Goal: Information Seeking & Learning: Understand process/instructions

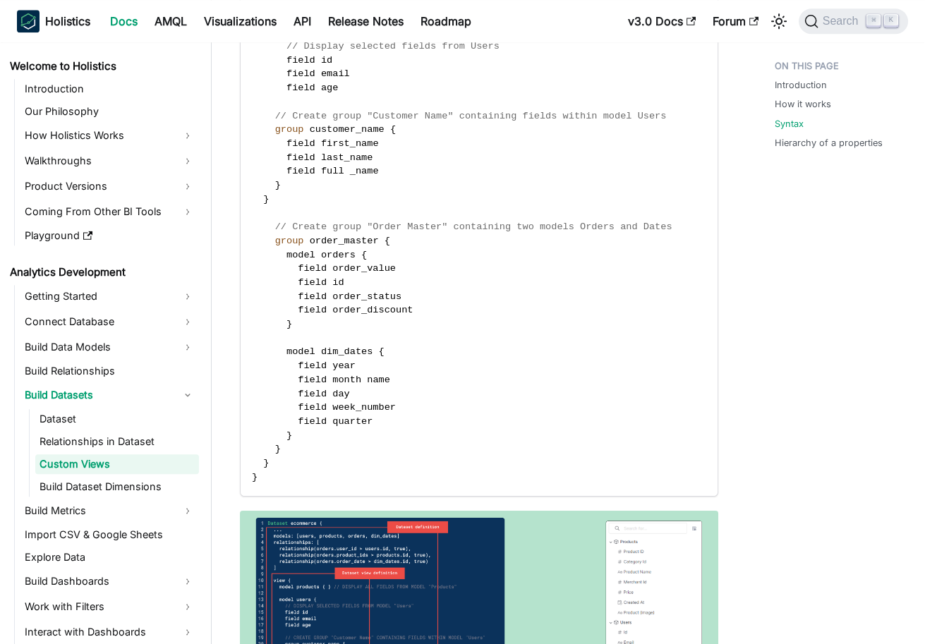
scroll to position [2666, 0]
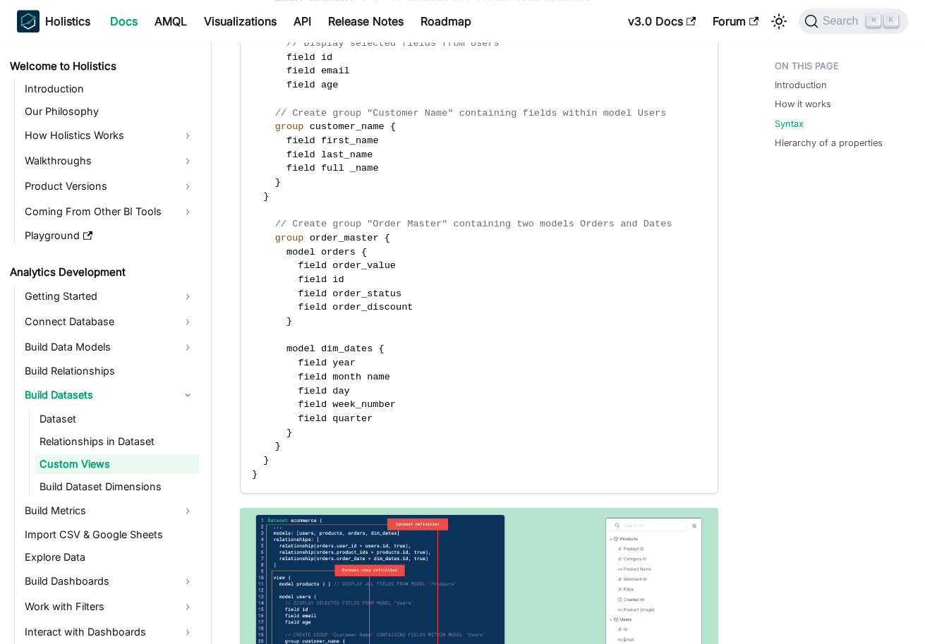
click at [282, 459] on code "Dataset ecommerce { . . . models : [ users , products , orders , dim_dates ] re…" at bounding box center [479, 169] width 477 height 648
drag, startPoint x: 282, startPoint y: 455, endPoint x: 277, endPoint y: 440, distance: 15.9
click at [277, 440] on code "Dataset ecommerce { . . . models : [ users , products , orders , dim_dates ] re…" at bounding box center [479, 169] width 477 height 648
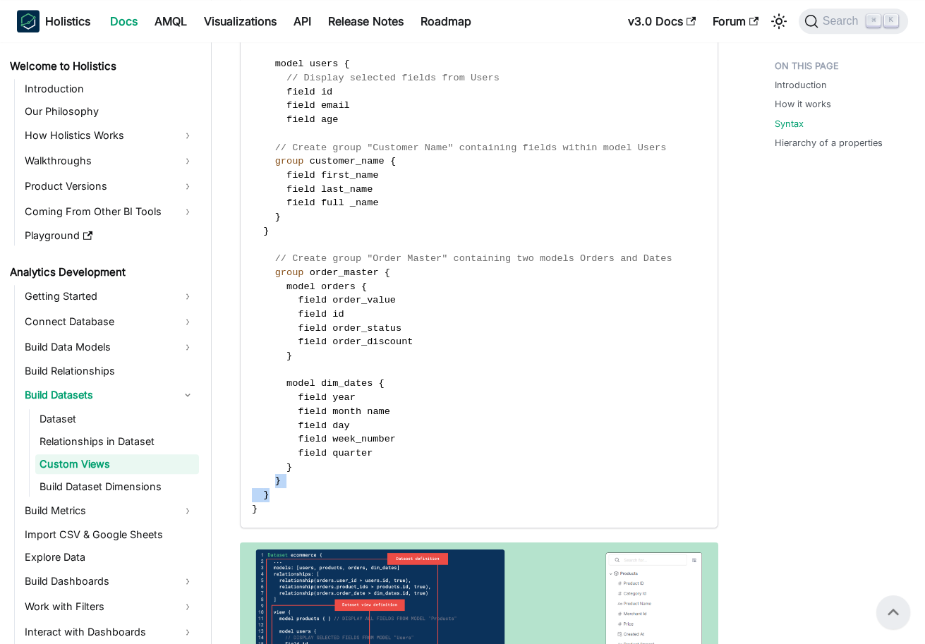
scroll to position [2544, 0]
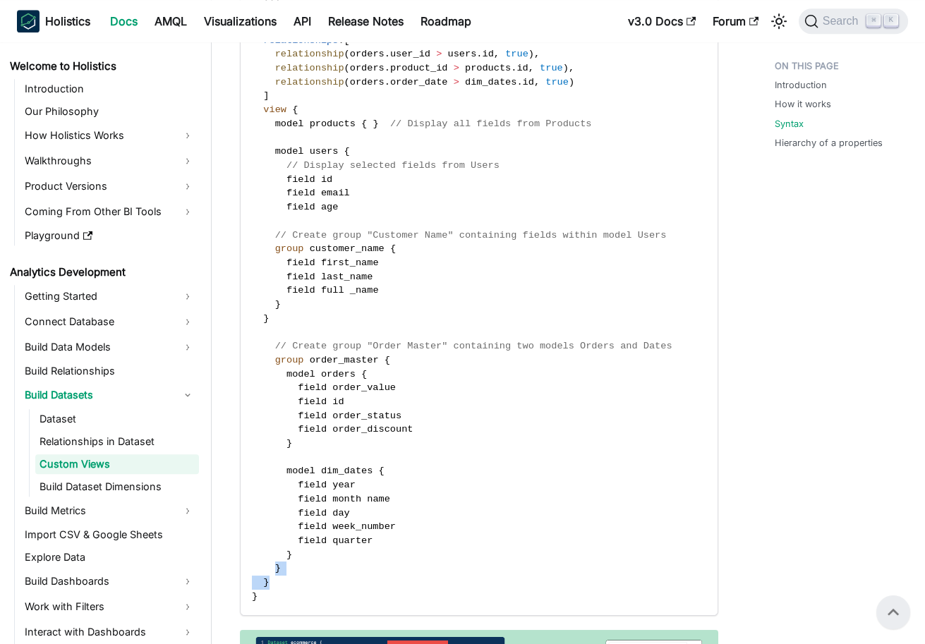
click at [328, 569] on code "Dataset ecommerce { . . . models : [ users , products , orders , dim_dates ] re…" at bounding box center [479, 291] width 477 height 648
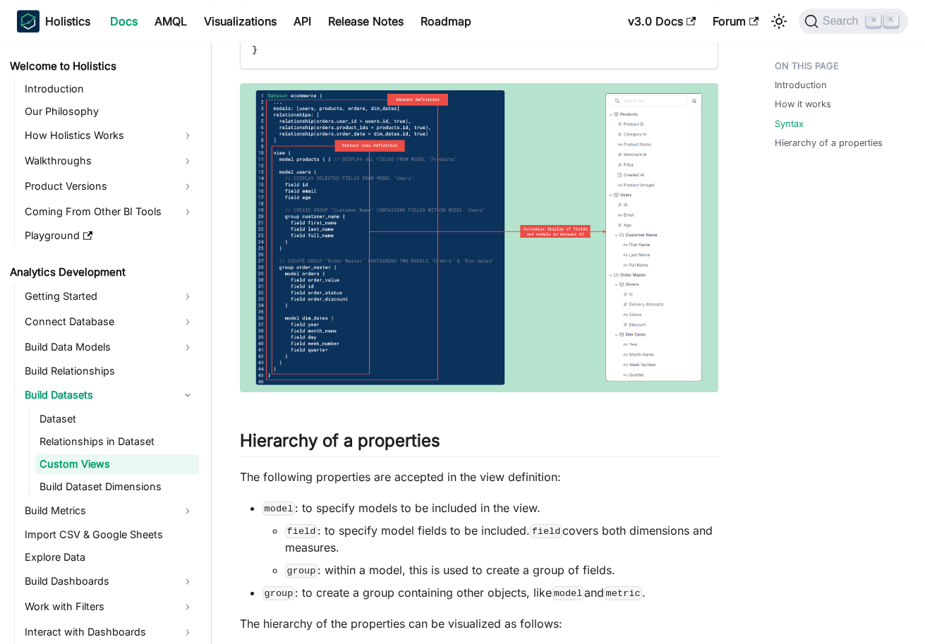
scroll to position [3099, 0]
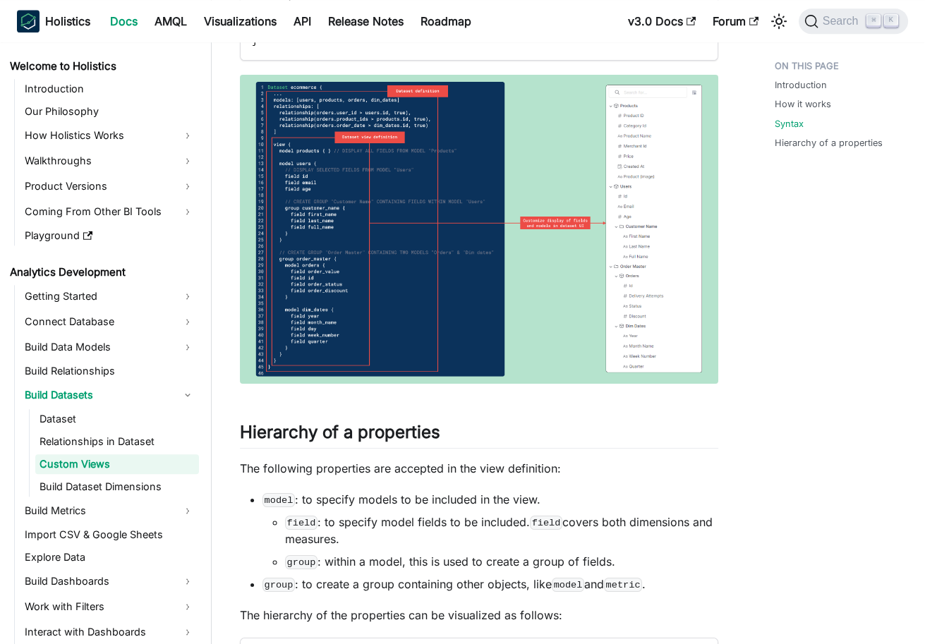
click at [384, 253] on img at bounding box center [479, 230] width 478 height 310
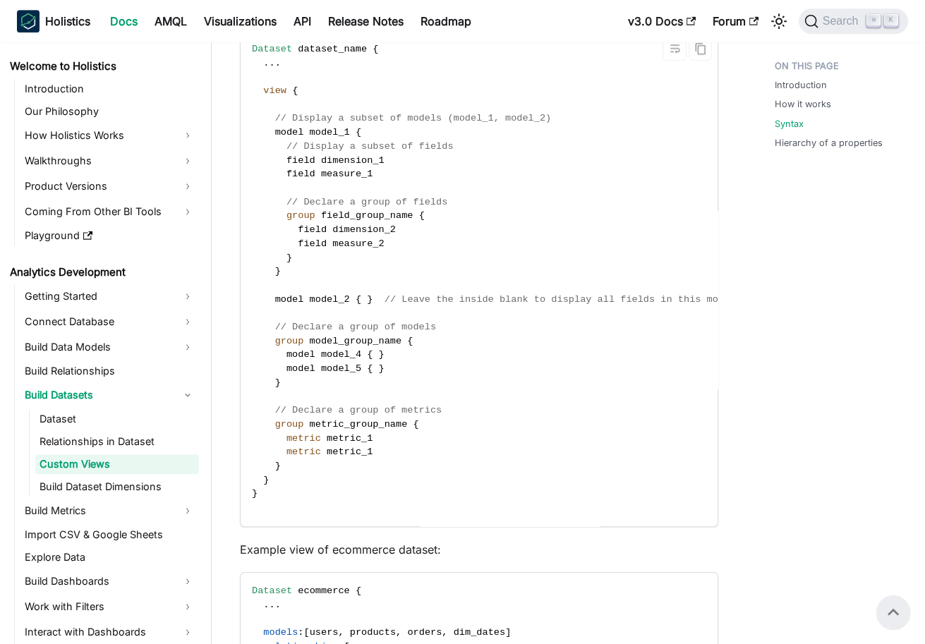
scroll to position [1936, 0]
click at [277, 330] on span "// Declare a group of models" at bounding box center [355, 328] width 161 height 11
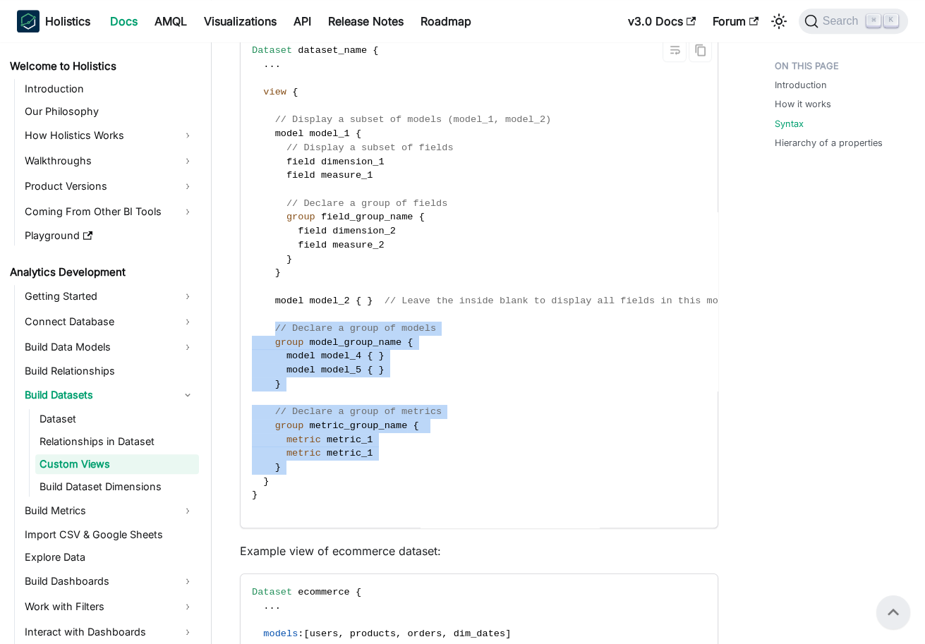
drag, startPoint x: 277, startPoint y: 330, endPoint x: 320, endPoint y: 465, distance: 141.5
click at [320, 465] on code "Dataset dataset_name { . . . view { // Display a subset of models (model_1, mod…" at bounding box center [494, 279] width 506 height 495
copy code "// Declare a group of models group model_group_name { model model_4 { } model m…"
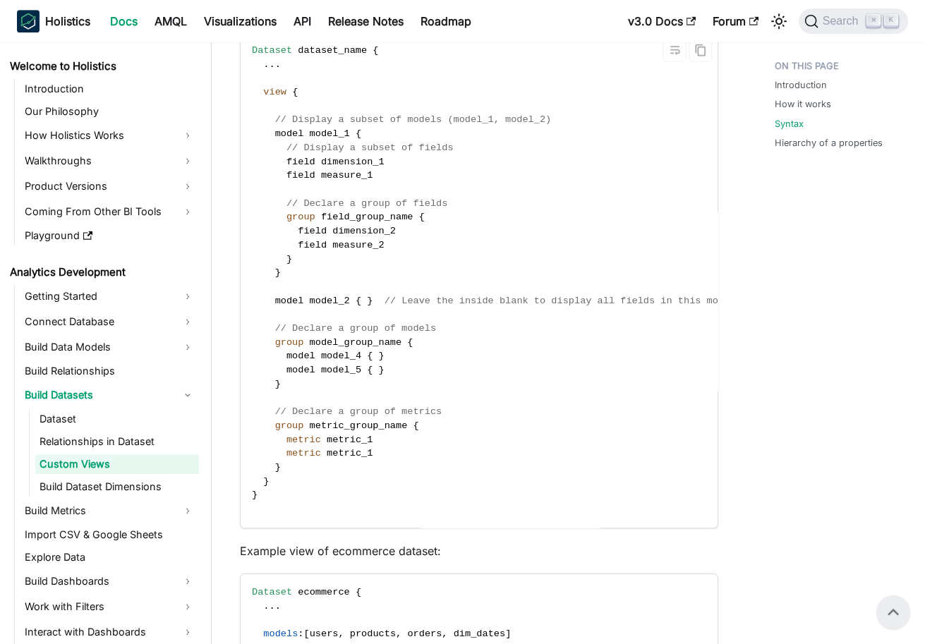
click at [274, 135] on span at bounding box center [263, 133] width 23 height 11
click at [277, 135] on span "model" at bounding box center [289, 133] width 29 height 11
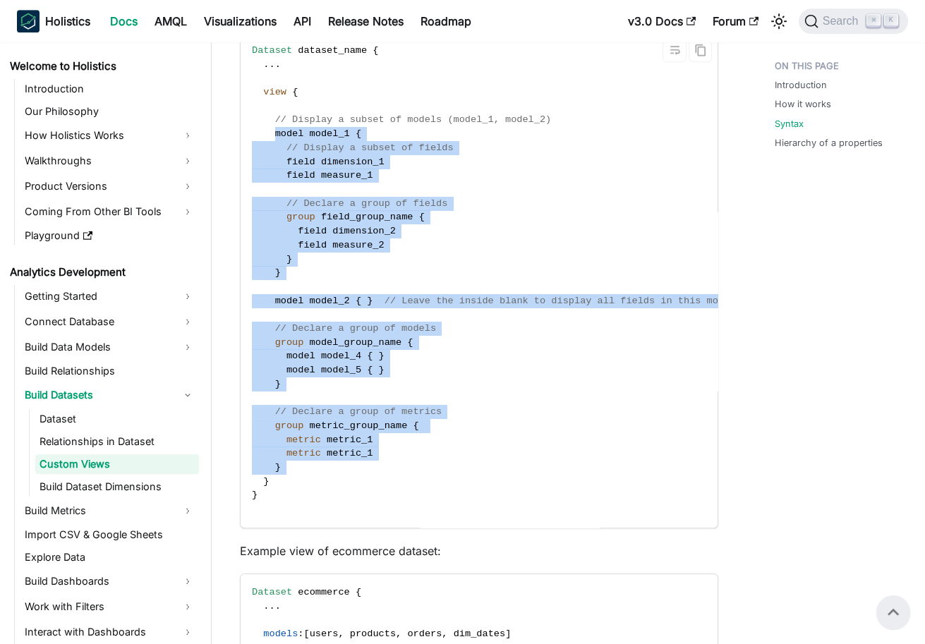
drag, startPoint x: 277, startPoint y: 135, endPoint x: 313, endPoint y: 463, distance: 330.1
click at [313, 463] on code "Dataset dataset_name { . . . view { // Display a subset of models (model_1, mod…" at bounding box center [494, 279] width 506 height 495
copy code "model model_1 { // Display a subset of fields field dimension_1 field measure_1…"
